Goal: Find specific page/section: Find specific page/section

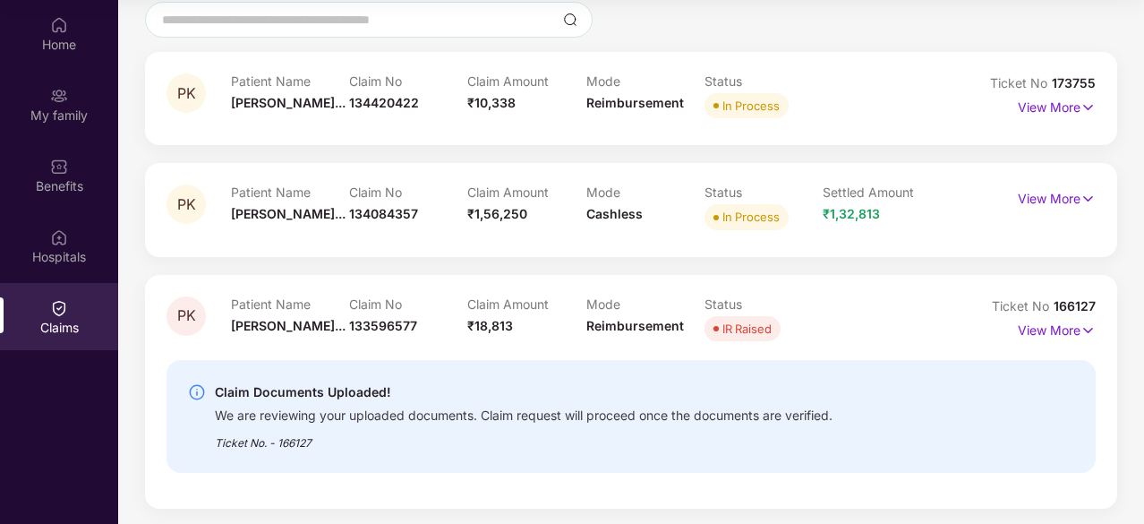
scroll to position [168, 0]
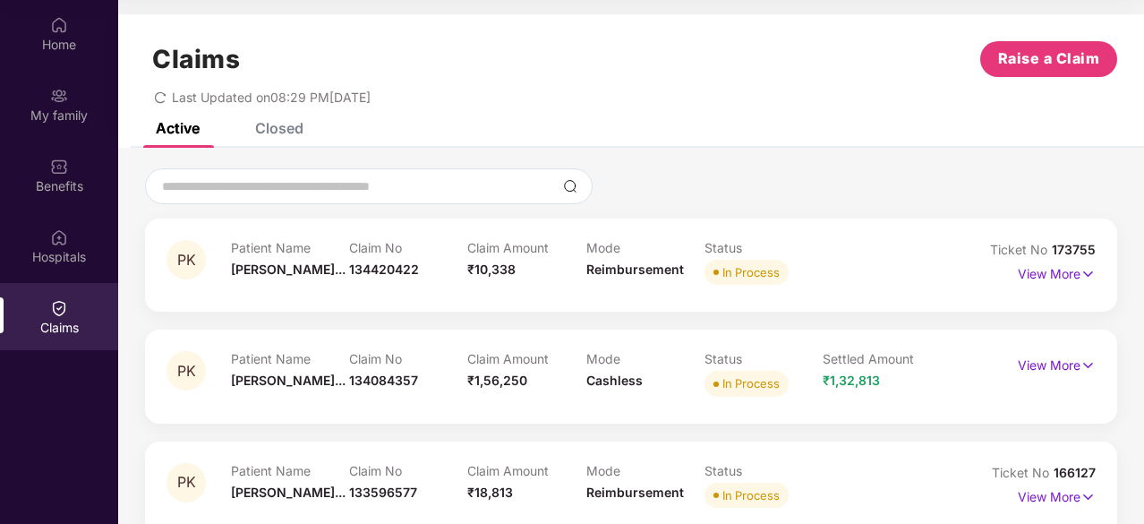
scroll to position [29, 0]
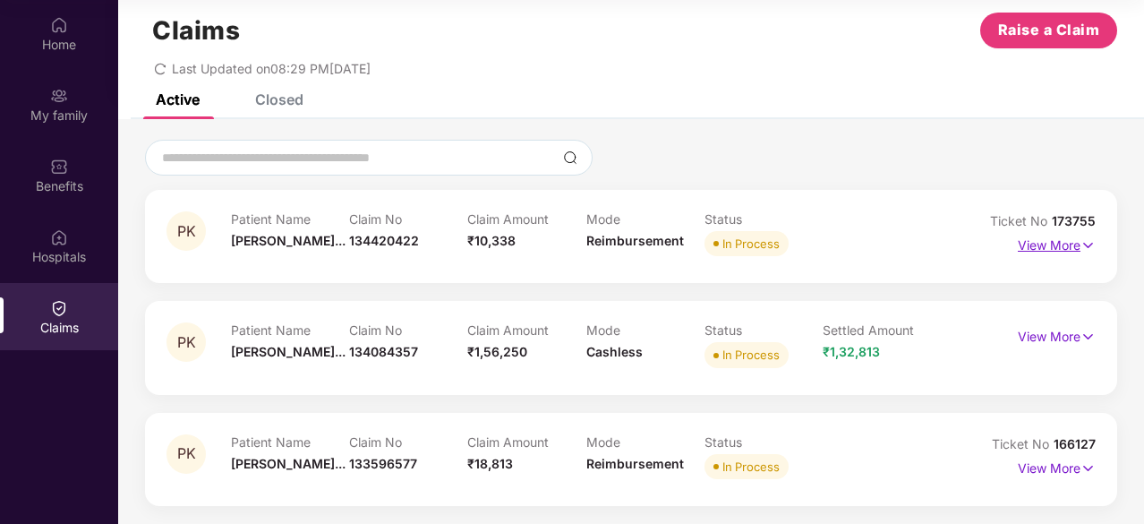
click at [1064, 245] on p "View More" at bounding box center [1057, 243] width 78 height 24
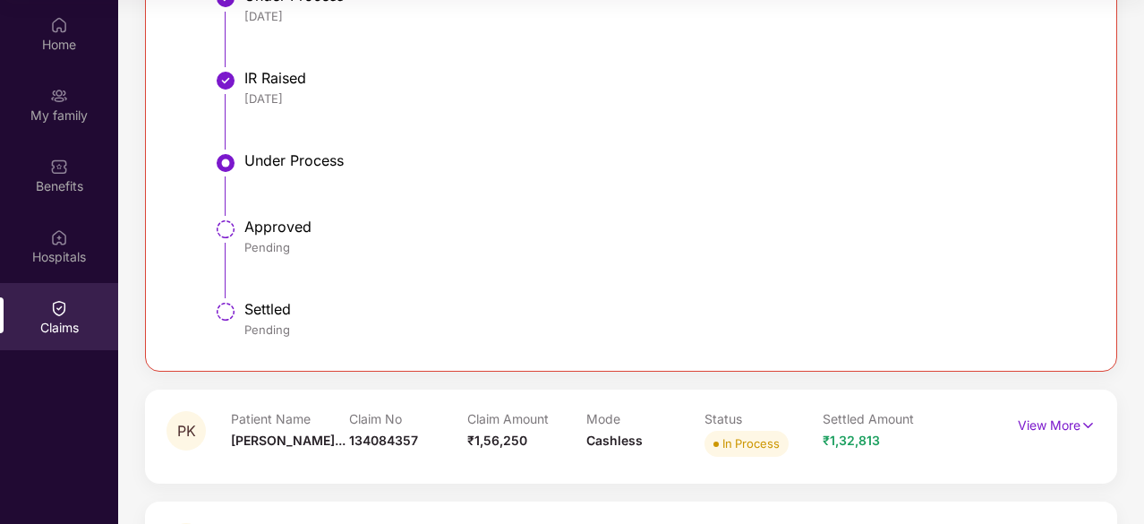
scroll to position [867, 0]
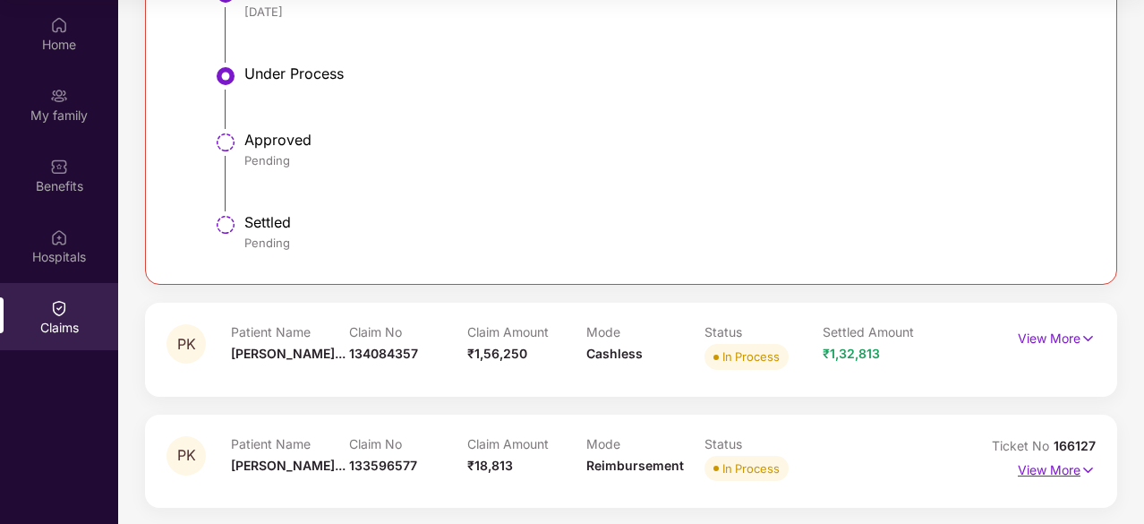
click at [1040, 466] on p "View More" at bounding box center [1057, 468] width 78 height 24
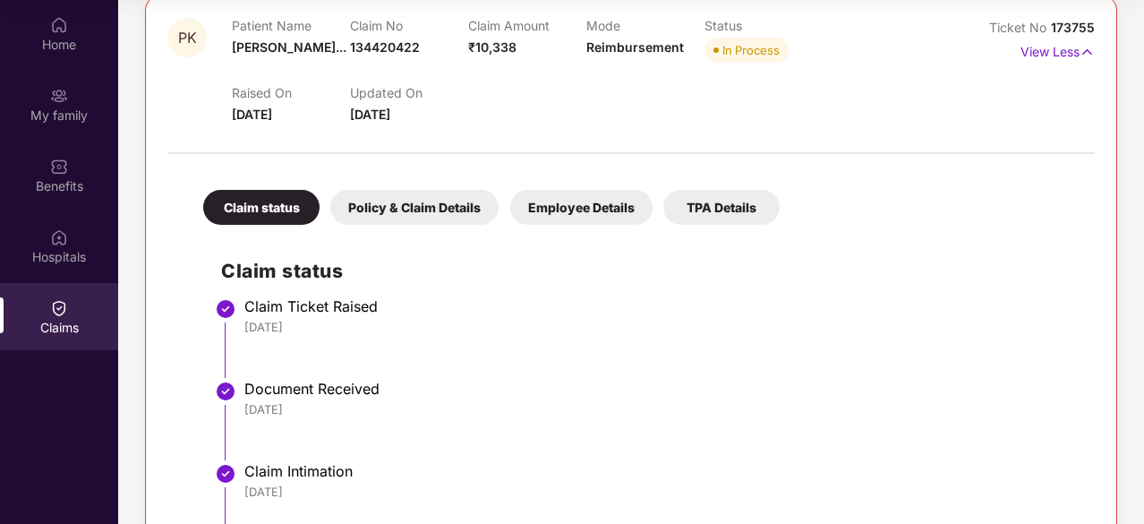
scroll to position [0, 0]
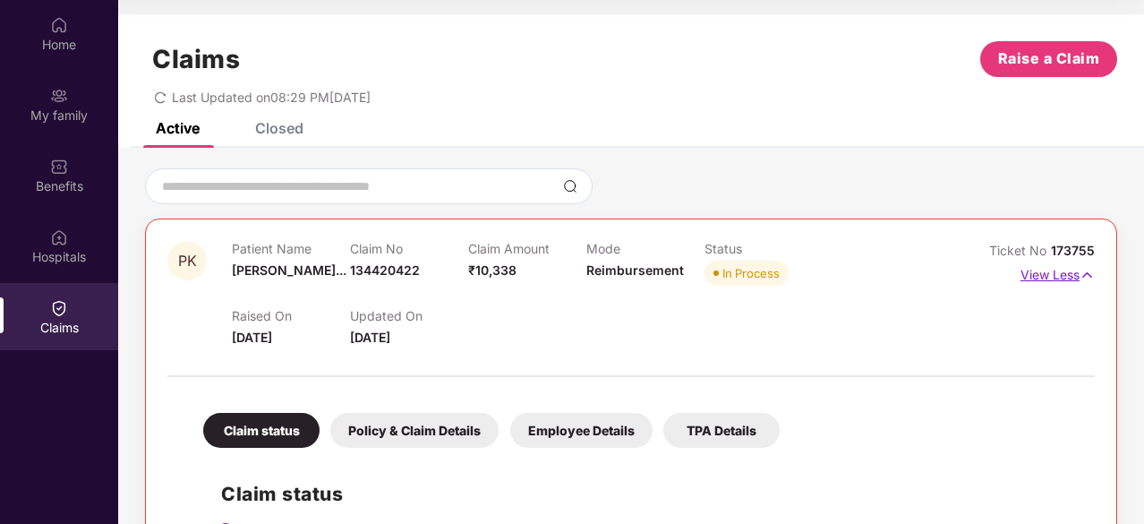
click at [1044, 268] on p "View Less" at bounding box center [1057, 272] width 74 height 24
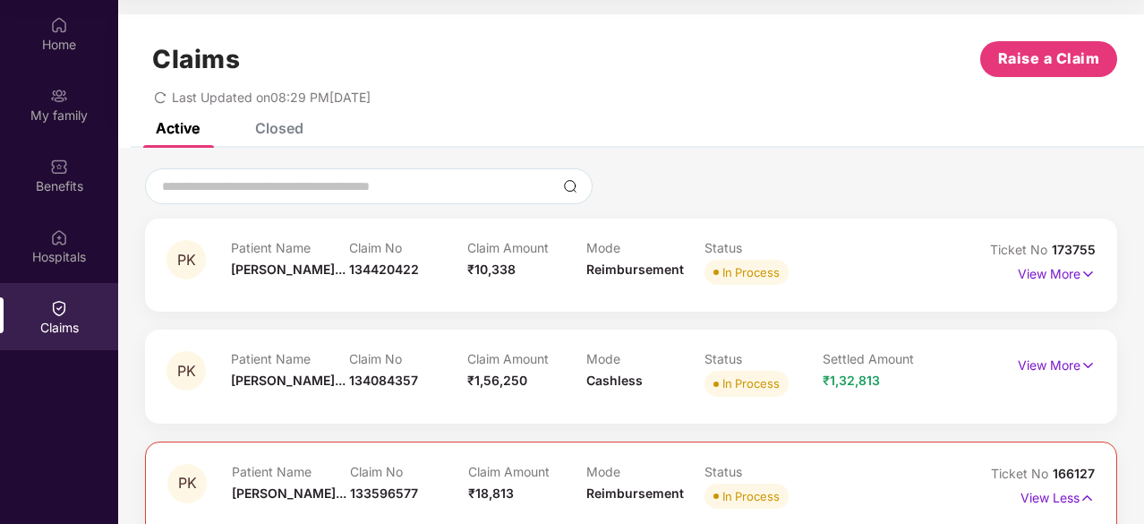
scroll to position [183, 0]
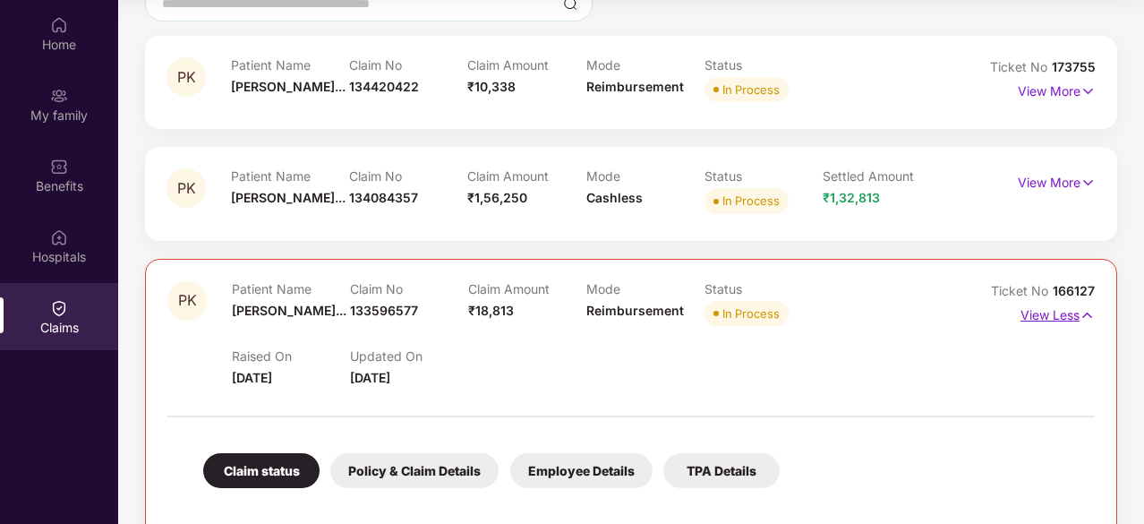
click at [1029, 312] on p "View Less" at bounding box center [1057, 313] width 74 height 24
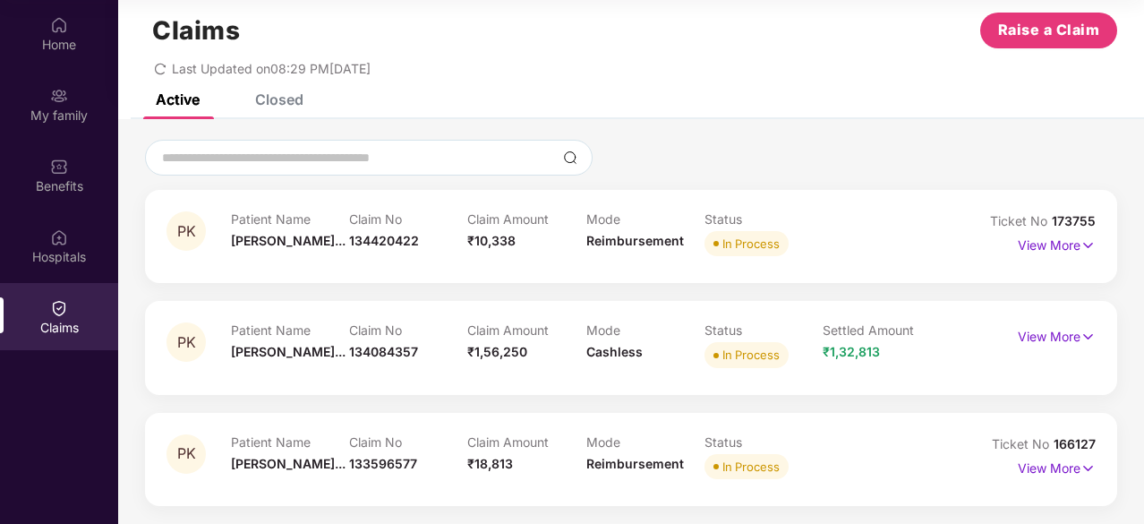
click at [723, 148] on div at bounding box center [631, 158] width 972 height 36
